Goal: Task Accomplishment & Management: Manage account settings

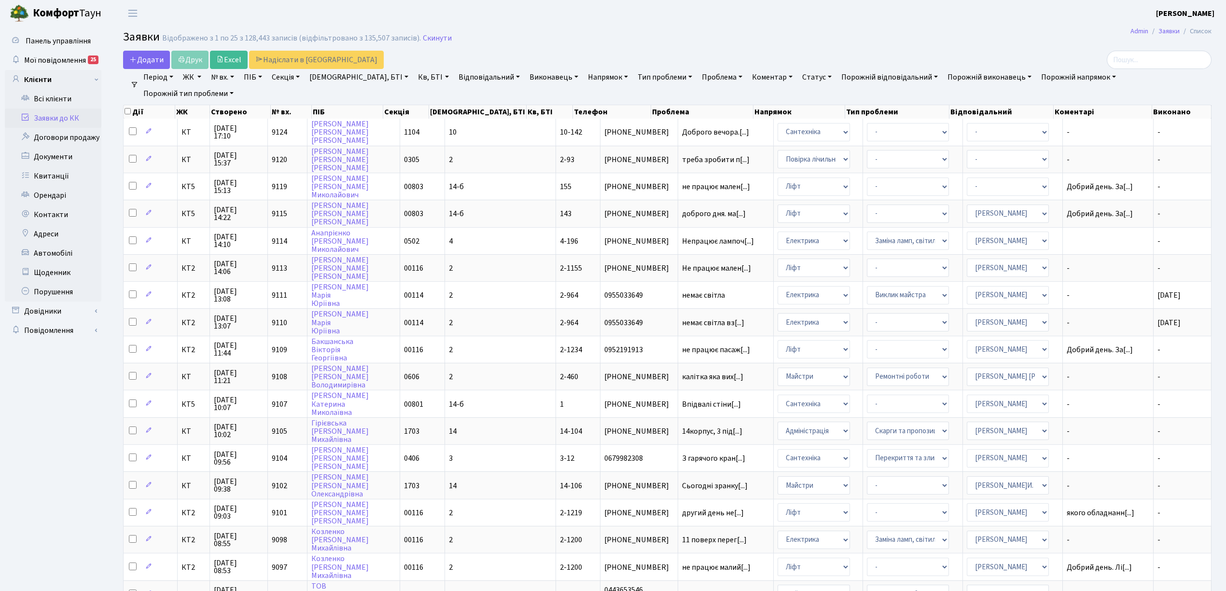
select select "25"
click at [71, 125] on link "Заявки до КК" at bounding box center [53, 118] width 97 height 19
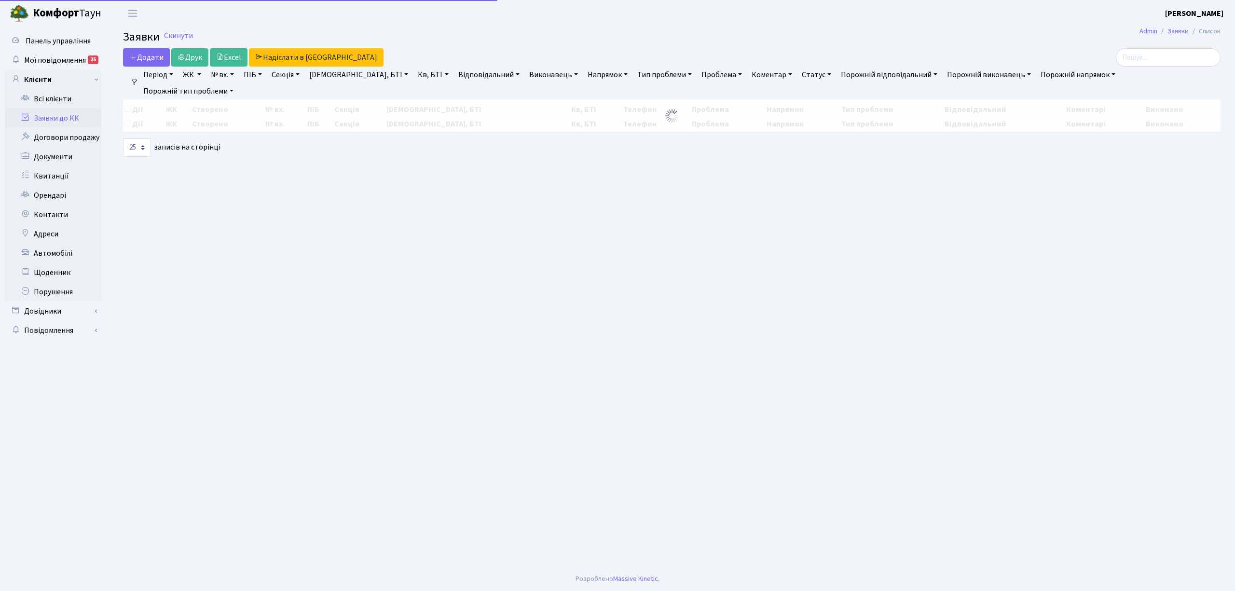
select select "25"
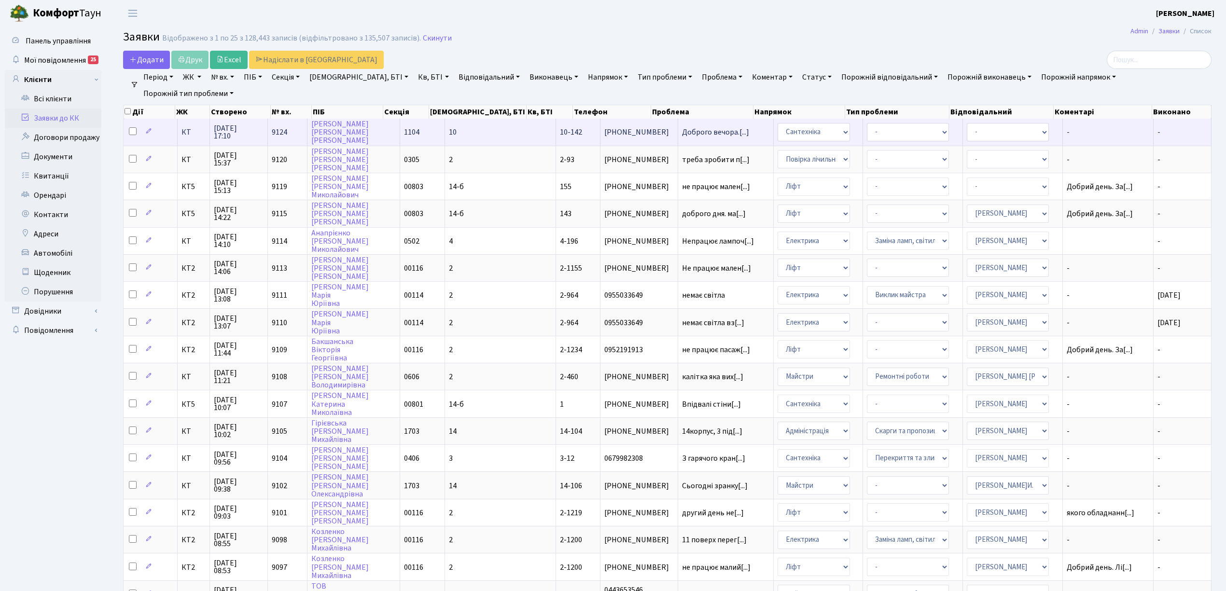
click at [186, 134] on span "КТ" at bounding box center [193, 132] width 24 height 8
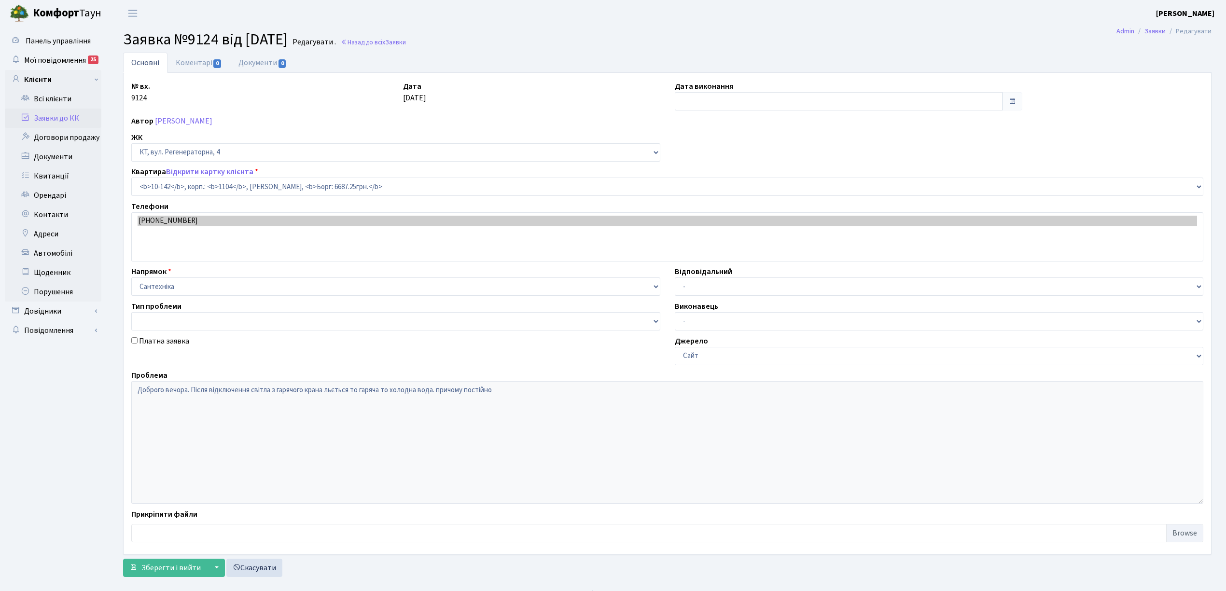
select select "6711"
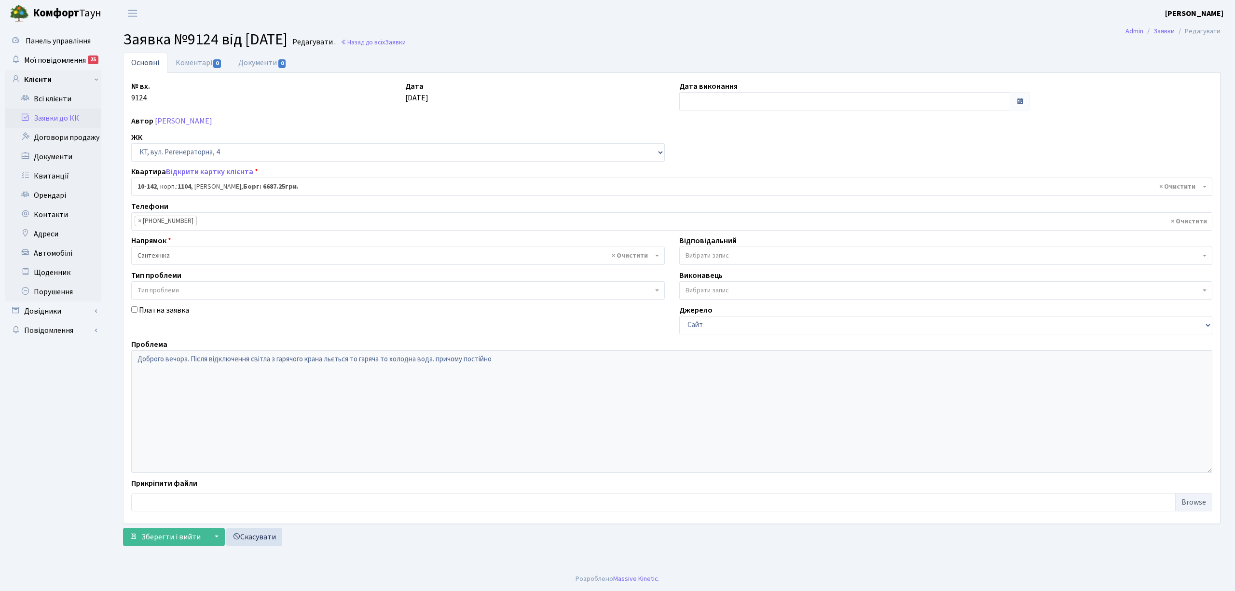
click at [57, 117] on link "Заявки до КК" at bounding box center [53, 118] width 97 height 19
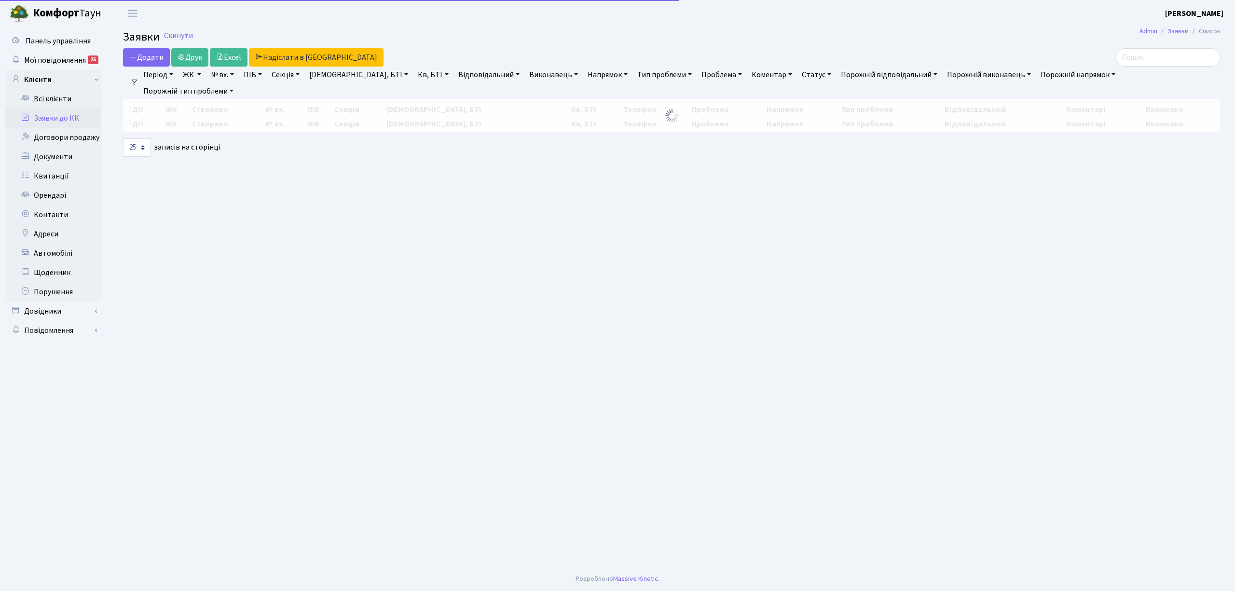
select select "25"
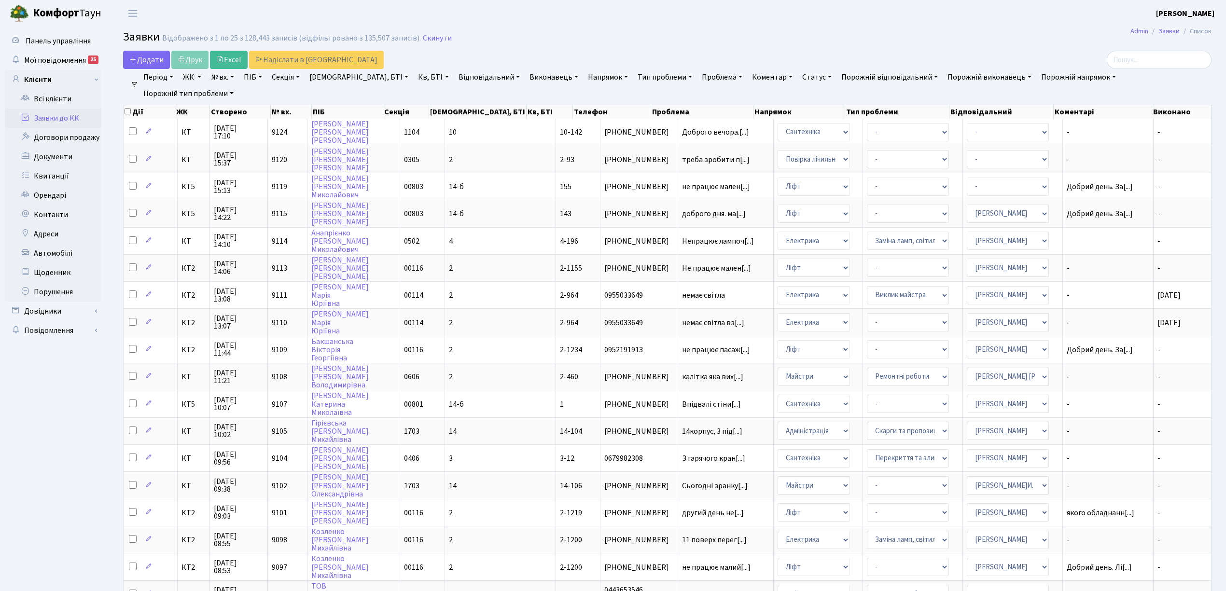
click at [96, 114] on link "Заявки до КК" at bounding box center [53, 118] width 97 height 19
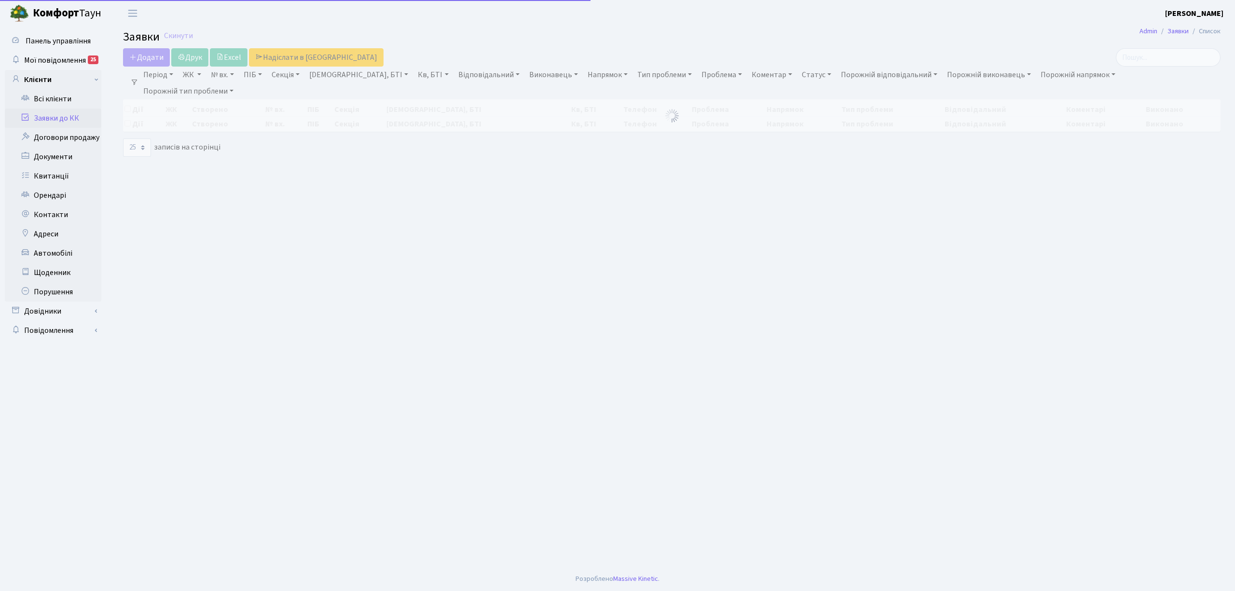
select select "25"
